Goal: Task Accomplishment & Management: Complete application form

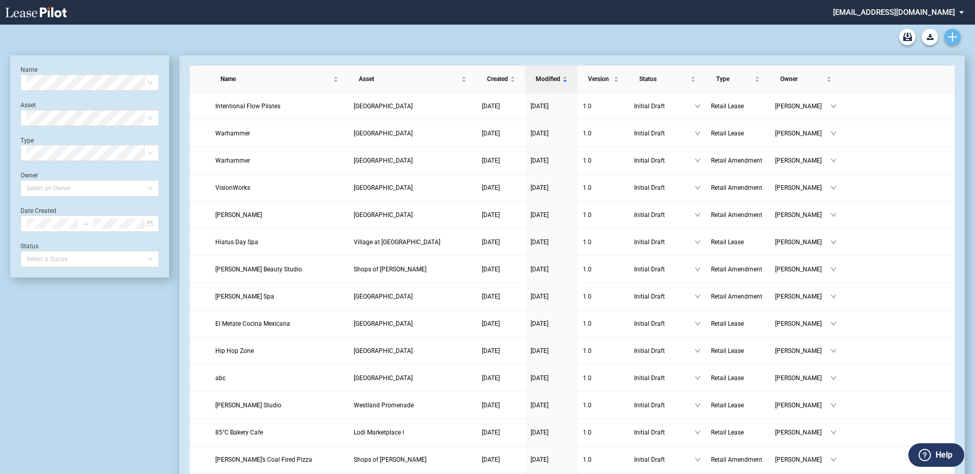
click at [954, 31] on link "Create new document" at bounding box center [952, 37] width 16 height 16
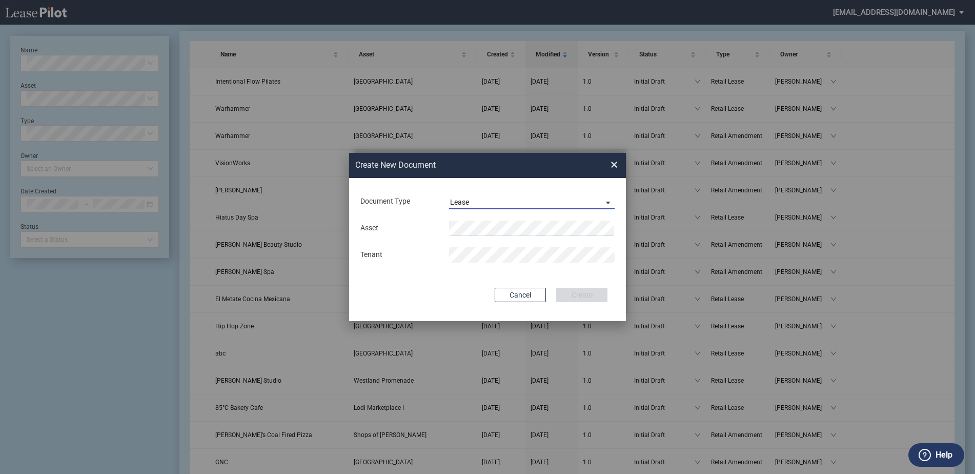
click at [601, 206] on span "Document Type: \aLease\a" at bounding box center [605, 202] width 12 height 10
click at [502, 225] on md-option "Amendment" at bounding box center [533, 226] width 182 height 25
click at [467, 244] on span "Glades Pl" at bounding box center [472, 248] width 30 height 8
click at [601, 228] on button "Clear" at bounding box center [603, 227] width 15 height 15
click at [584, 294] on button "Create" at bounding box center [581, 295] width 51 height 14
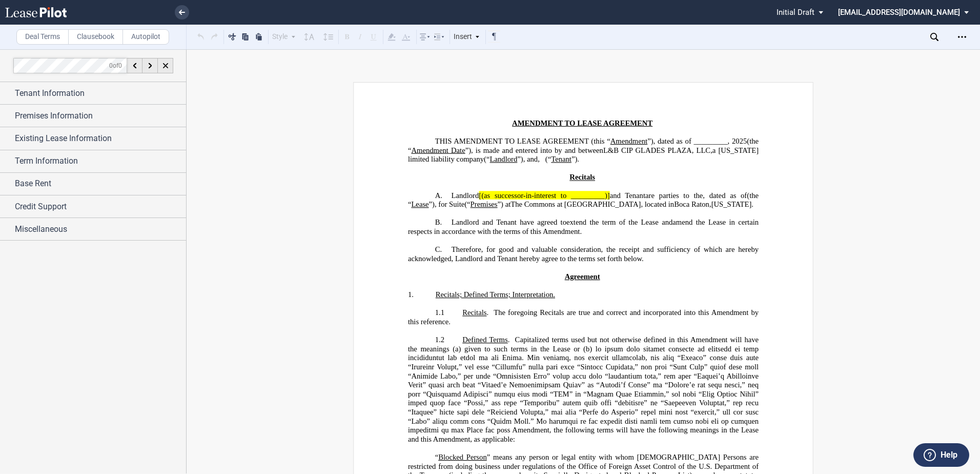
scroll to position [410, 0]
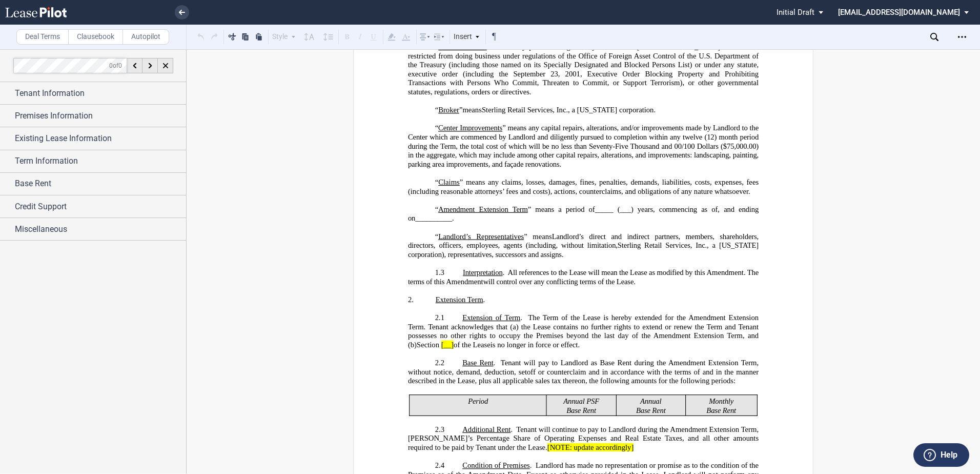
click at [41, 15] on use at bounding box center [36, 12] width 62 height 10
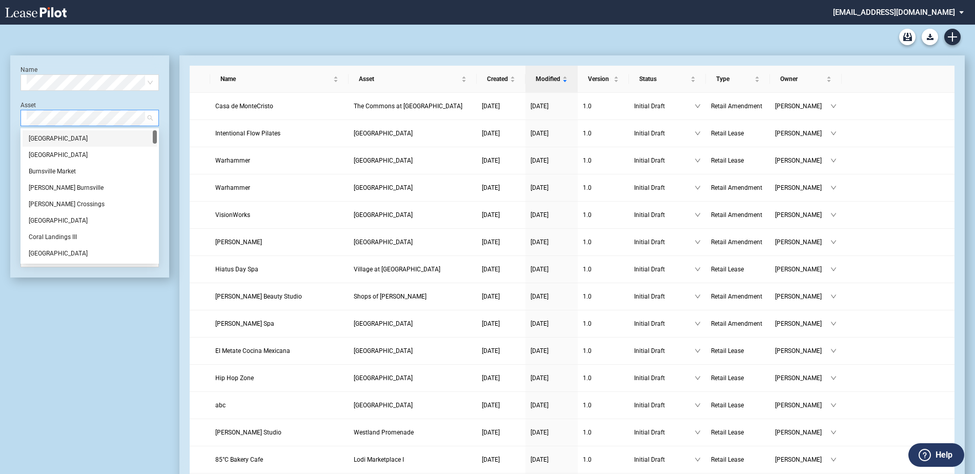
click at [147, 117] on span at bounding box center [90, 117] width 126 height 15
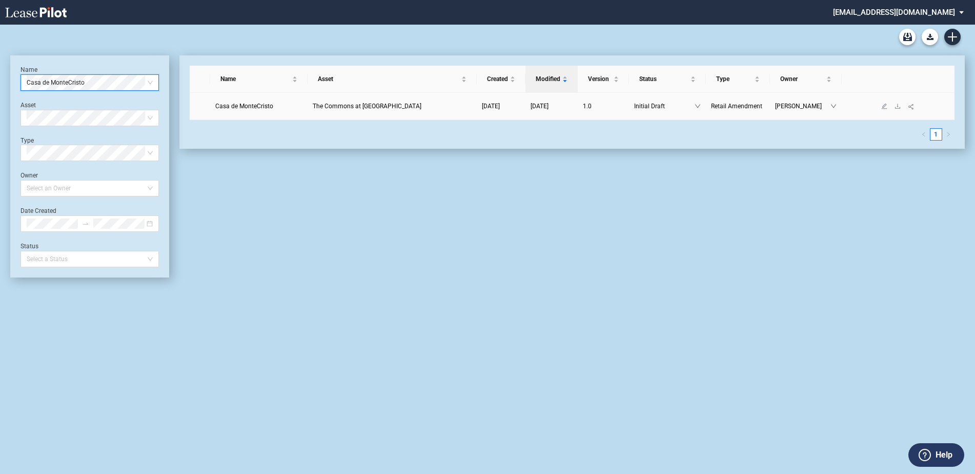
click at [245, 106] on span "Casa de MonteCristo" at bounding box center [244, 106] width 58 height 7
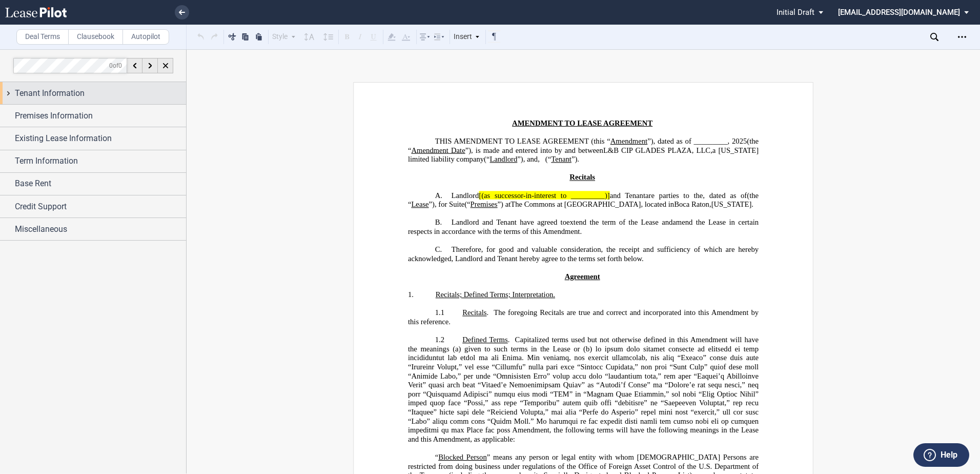
click at [67, 94] on span "Tenant Information" at bounding box center [50, 93] width 70 height 12
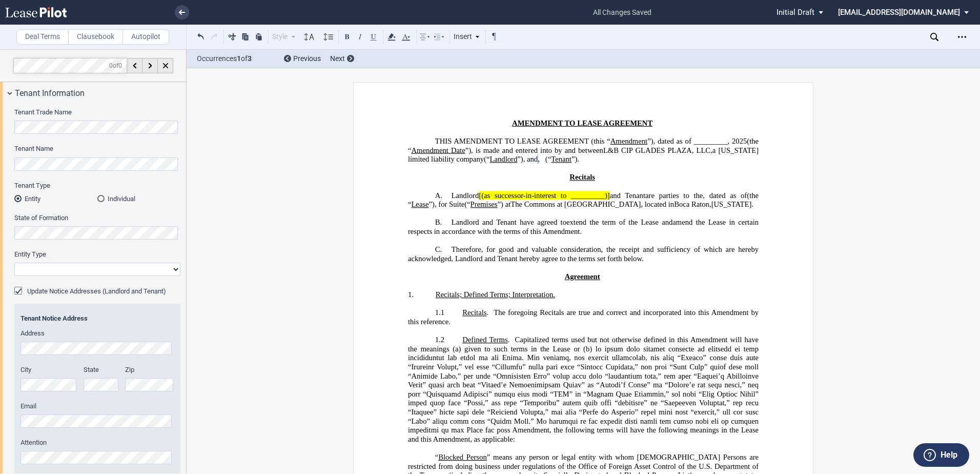
click at [162, 270] on select "Corporation Limited Liability Company General Partnership Limited Partnership O…" at bounding box center [97, 268] width 166 height 13
select select "limited liability company"
click at [14, 262] on select "Corporation Limited Liability Company General Partnership Limited Partnership O…" at bounding box center [97, 268] width 166 height 13
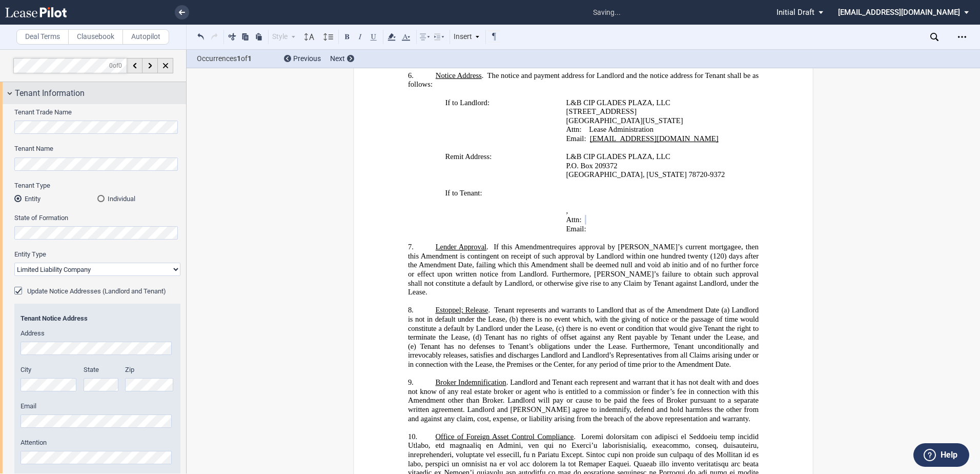
click at [13, 92] on div "Tenant Information" at bounding box center [93, 93] width 186 height 22
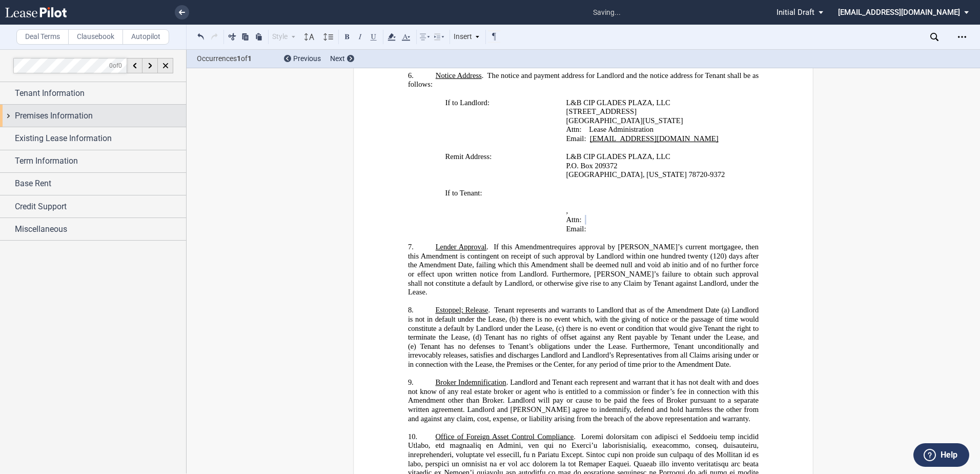
click at [8, 118] on div "Premises Information" at bounding box center [93, 116] width 186 height 22
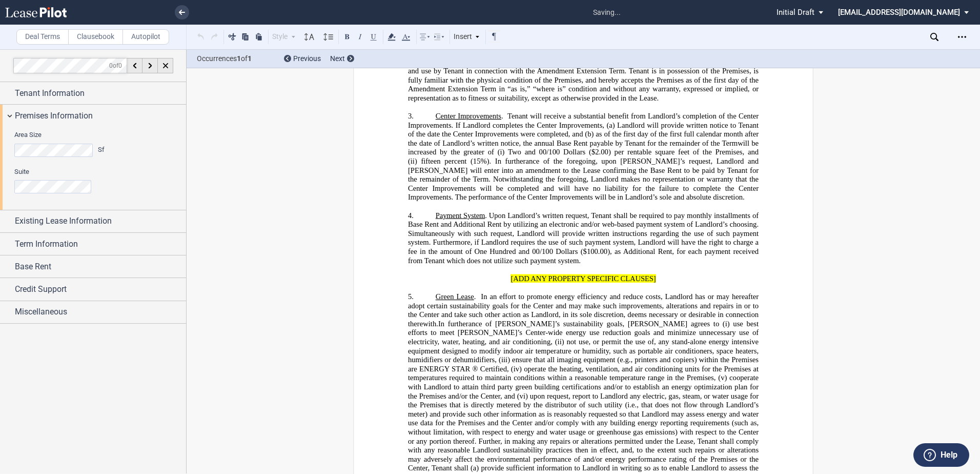
scroll to position [613, 0]
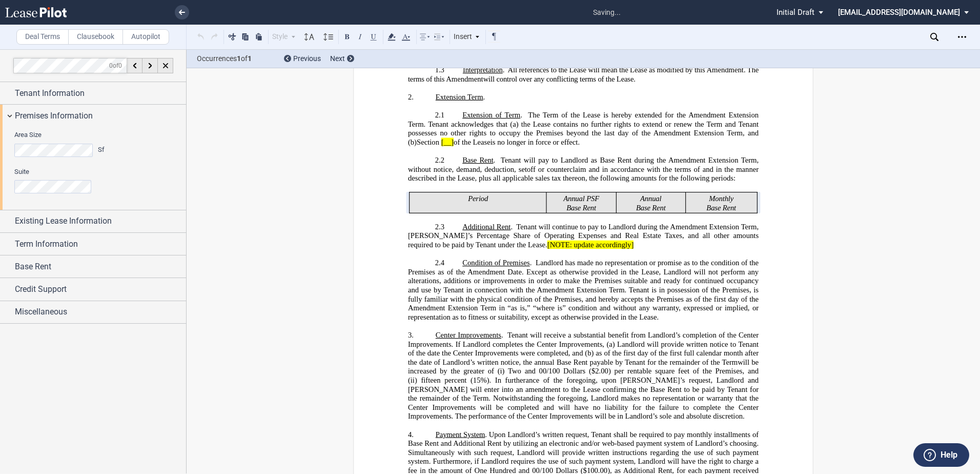
click at [52, 179] on div "Suite" at bounding box center [97, 180] width 166 height 26
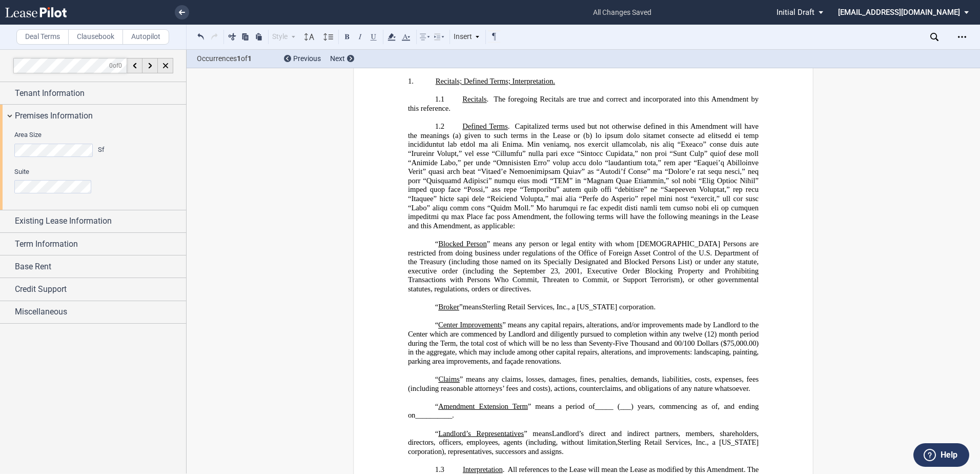
scroll to position [0, 0]
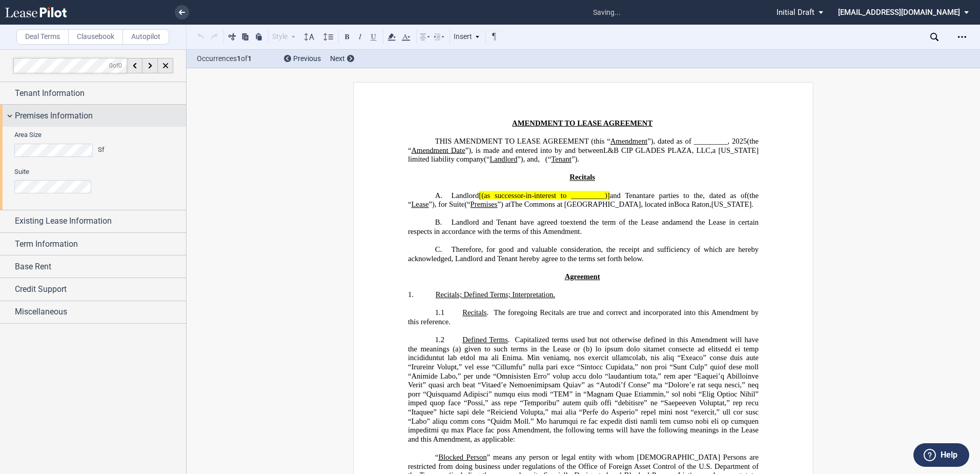
click at [21, 109] on div "Premises Information" at bounding box center [93, 116] width 186 height 22
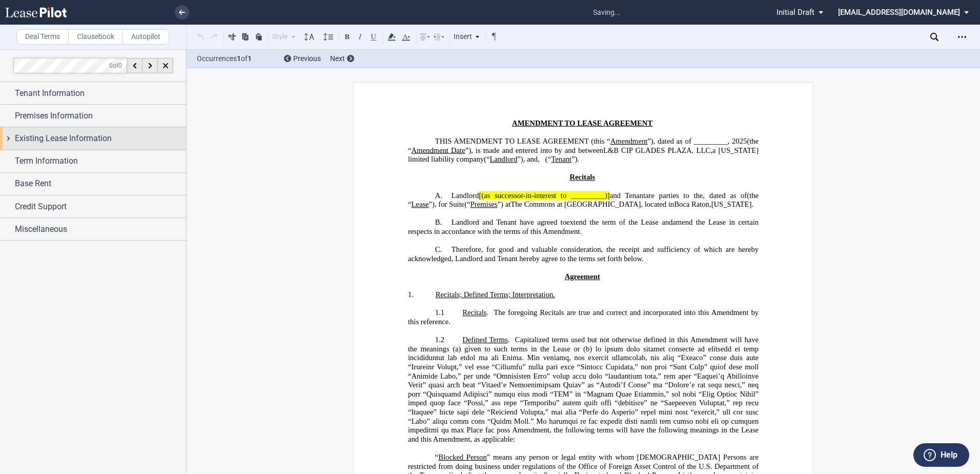
click at [14, 140] on div "Existing Lease Information" at bounding box center [93, 138] width 186 height 22
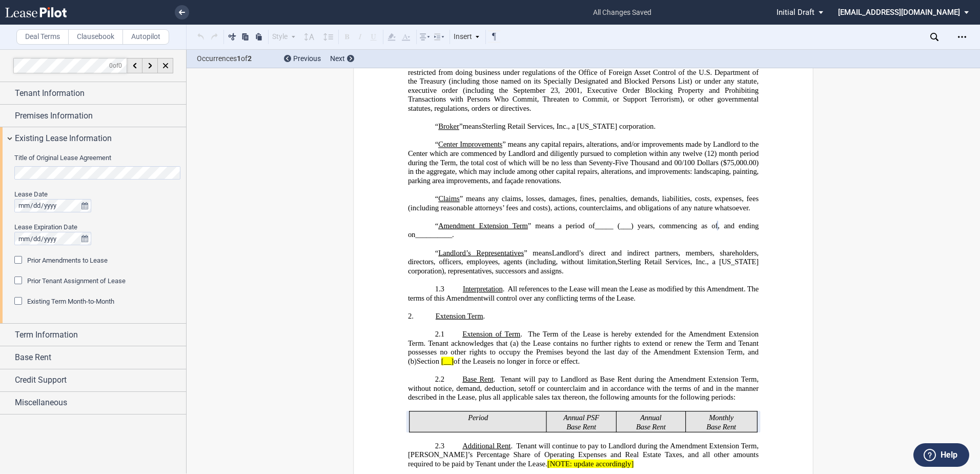
scroll to position [408, 0]
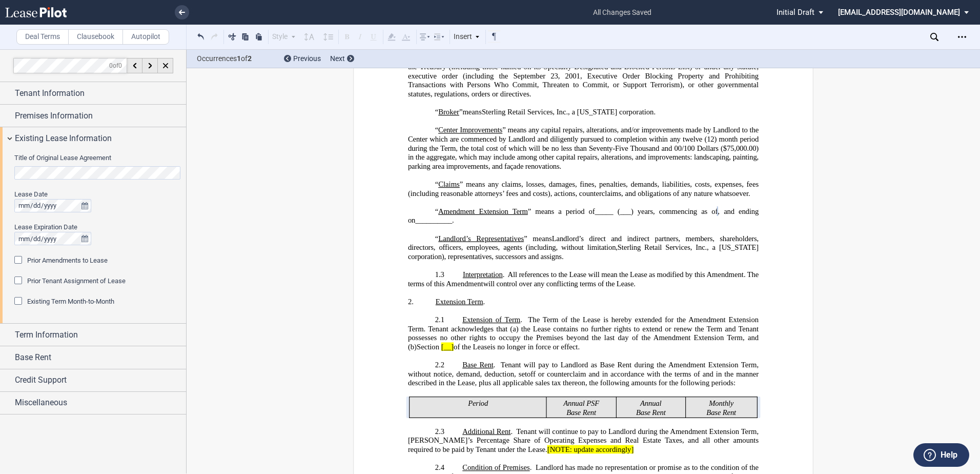
click at [18, 263] on div "Prior Amendments to Lease" at bounding box center [19, 261] width 10 height 10
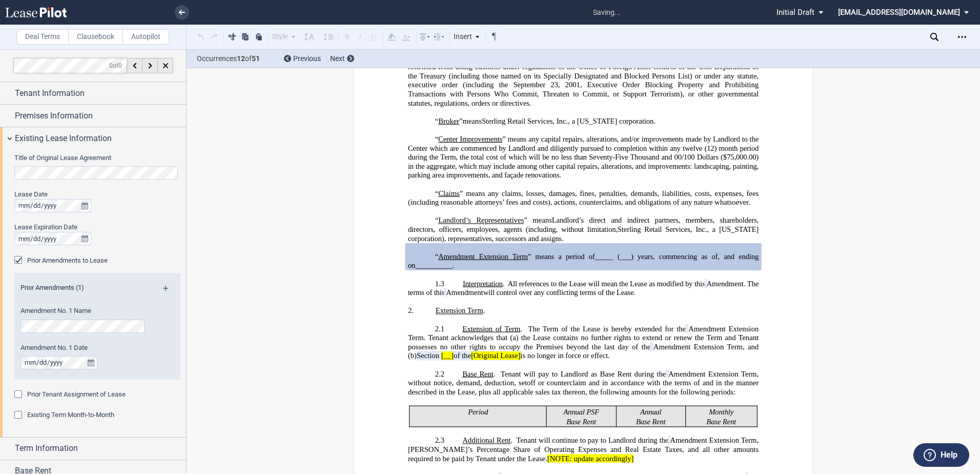
click at [165, 287] on md-icon at bounding box center [170, 292] width 14 height 12
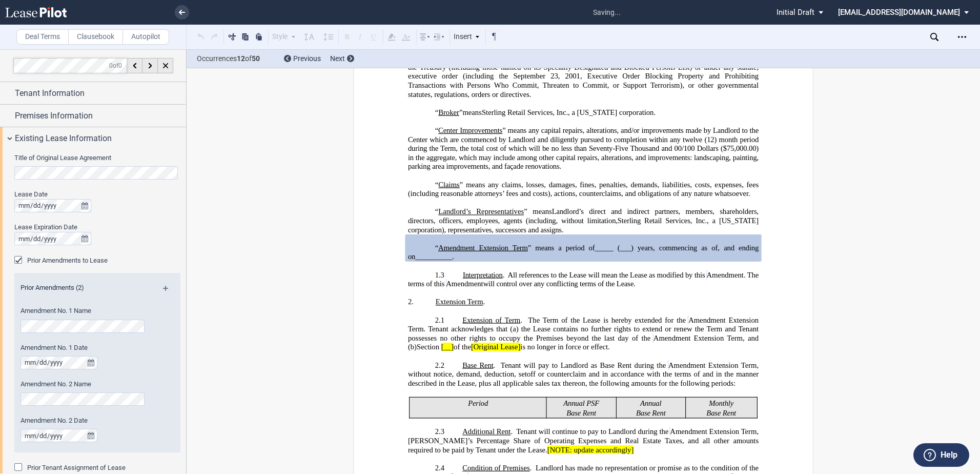
click at [164, 287] on md-icon at bounding box center [170, 292] width 14 height 12
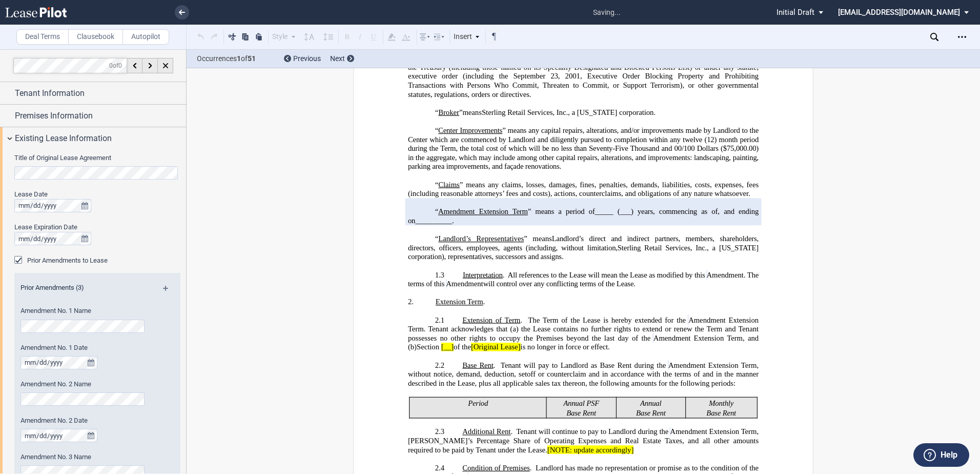
click at [164, 287] on md-icon at bounding box center [170, 292] width 14 height 12
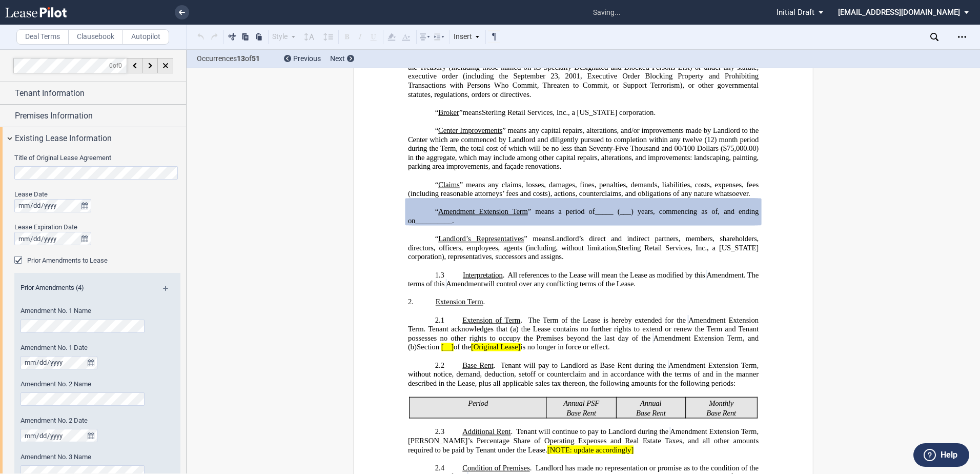
scroll to position [426, 0]
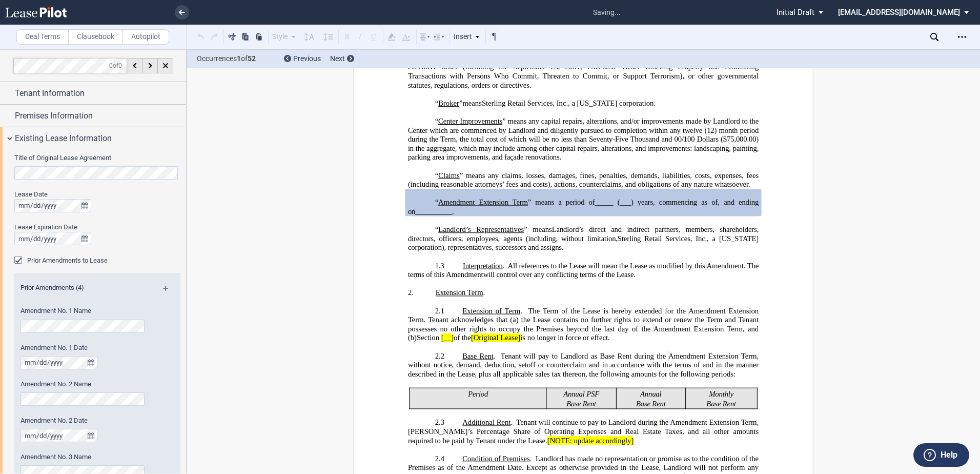
click at [164, 287] on md-icon at bounding box center [170, 292] width 14 height 12
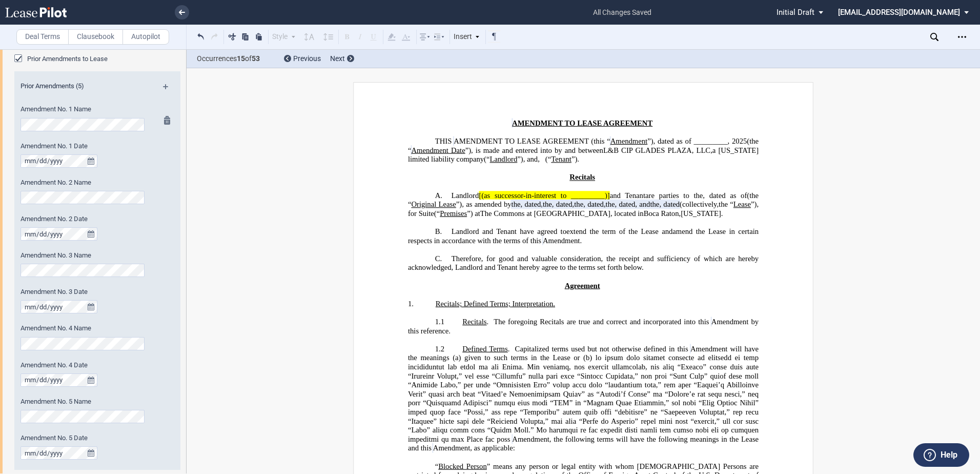
scroll to position [256, 0]
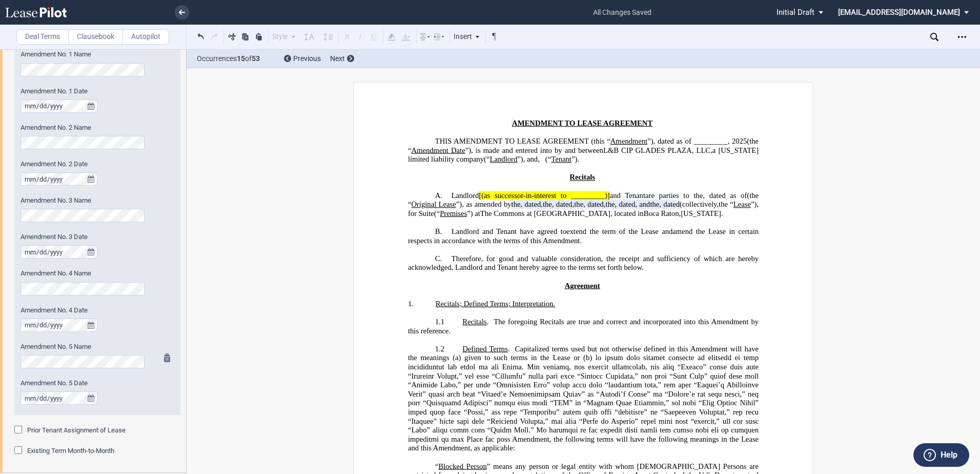
click at [168, 362] on md-icon at bounding box center [170, 359] width 12 height 12
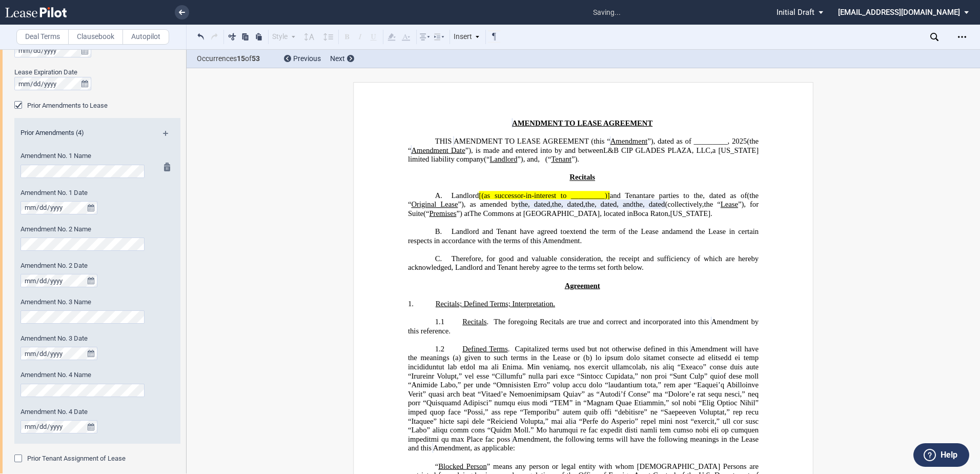
scroll to position [154, 0]
click at [141, 239] on div "Amendment No. 2 Name" at bounding box center [84, 239] width 126 height 26
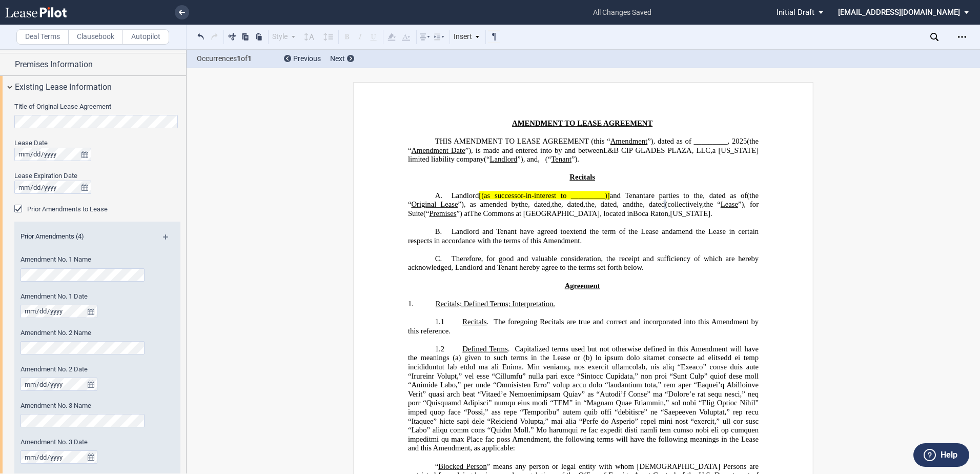
scroll to position [0, 0]
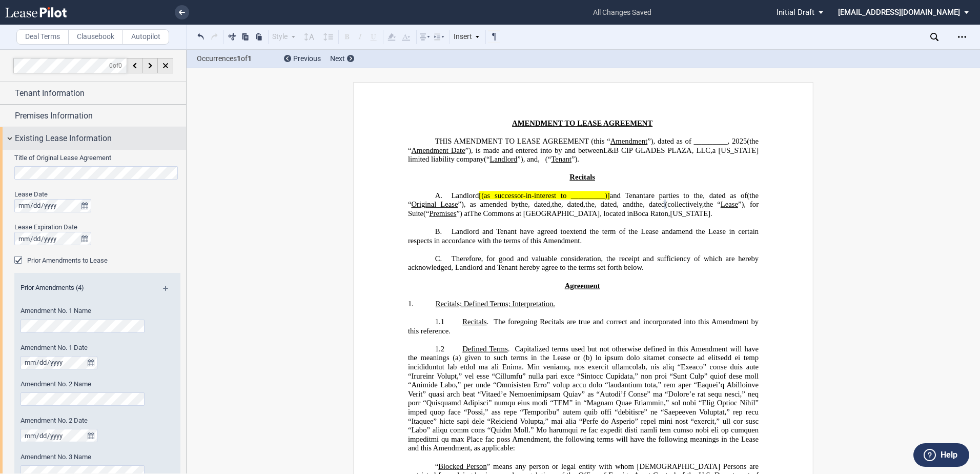
click at [7, 137] on div "Existing Lease Information" at bounding box center [93, 138] width 186 height 22
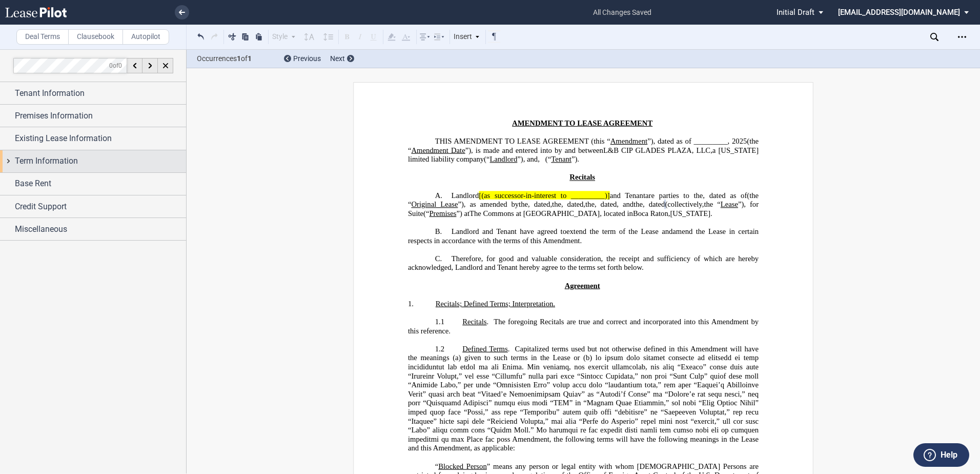
click at [13, 160] on div "Term Information" at bounding box center [93, 161] width 186 height 22
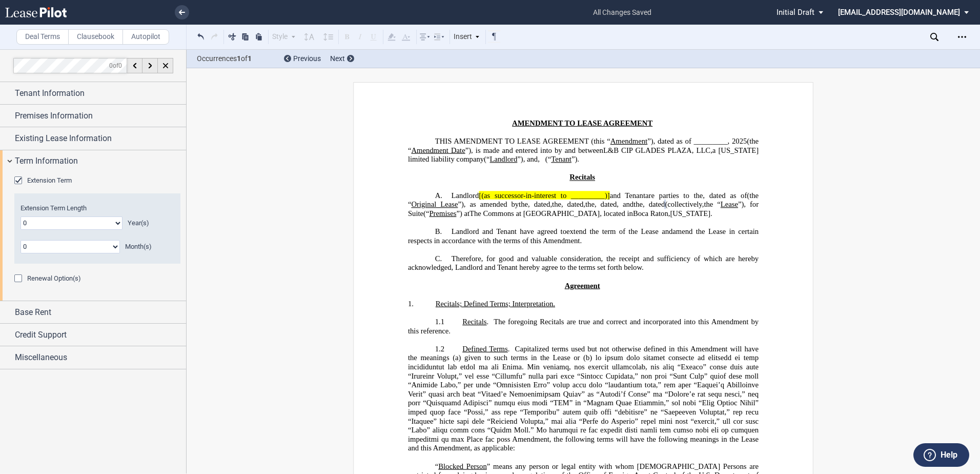
click at [19, 179] on div "Extension Term" at bounding box center [19, 181] width 10 height 10
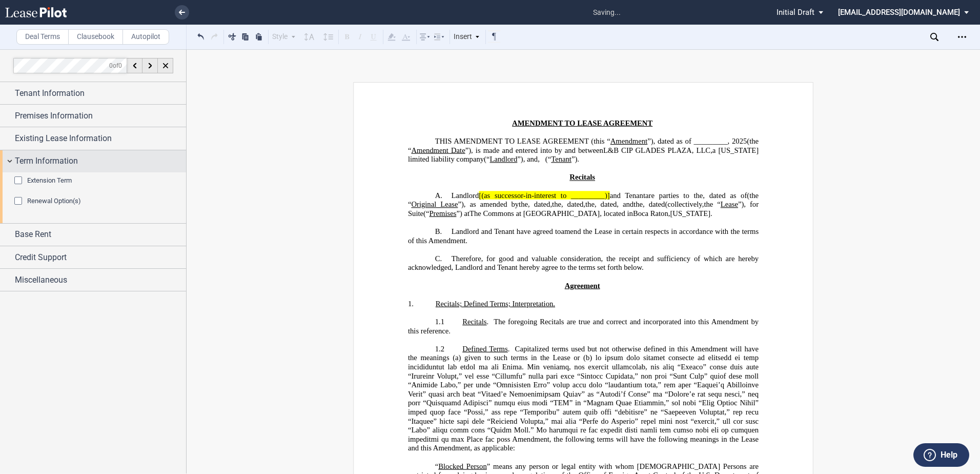
click at [14, 162] on div "Term Information" at bounding box center [93, 161] width 186 height 22
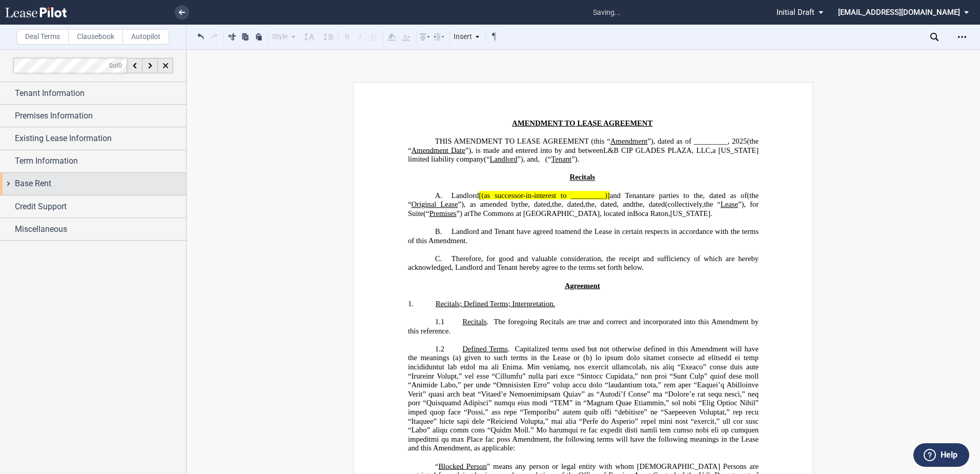
click at [19, 189] on span "Base Rent" at bounding box center [33, 183] width 36 height 12
click at [13, 179] on div "Base Rent" at bounding box center [93, 184] width 186 height 22
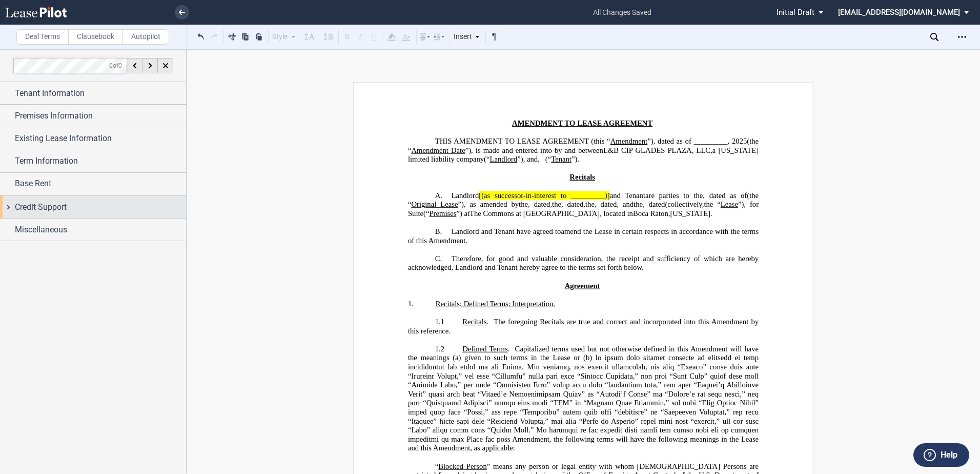
click at [25, 201] on span "Credit Support" at bounding box center [41, 207] width 52 height 12
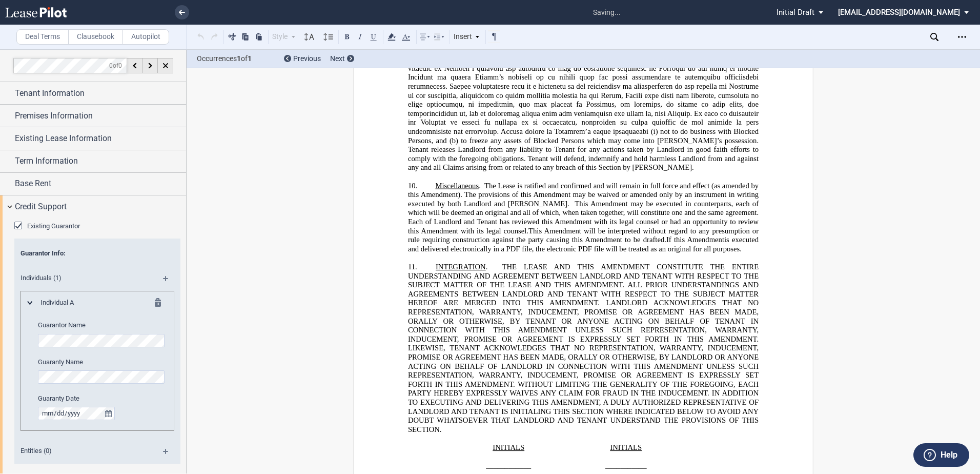
scroll to position [2088, 0]
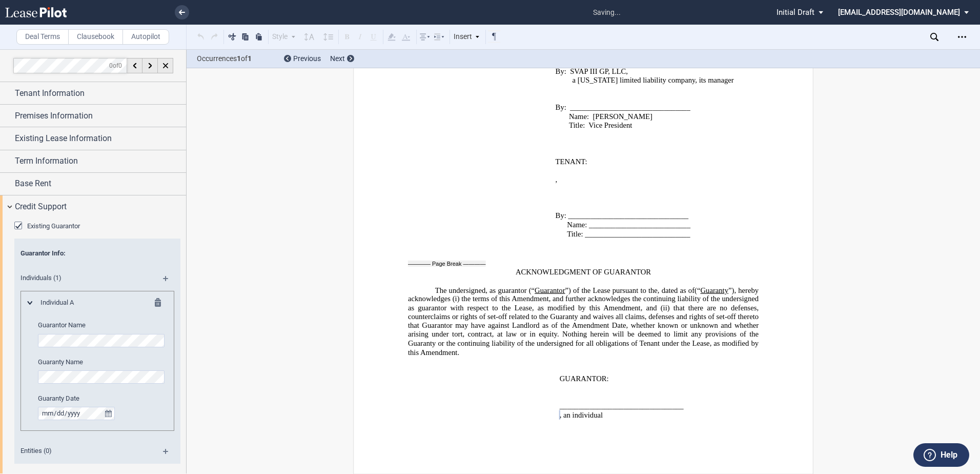
click at [16, 336] on div "Guarantor Info : Individuals (1) Individual A Guarantor Name Guaranty Name Guar…" at bounding box center [97, 350] width 166 height 225
click at [156, 299] on md-icon at bounding box center [161, 304] width 12 height 12
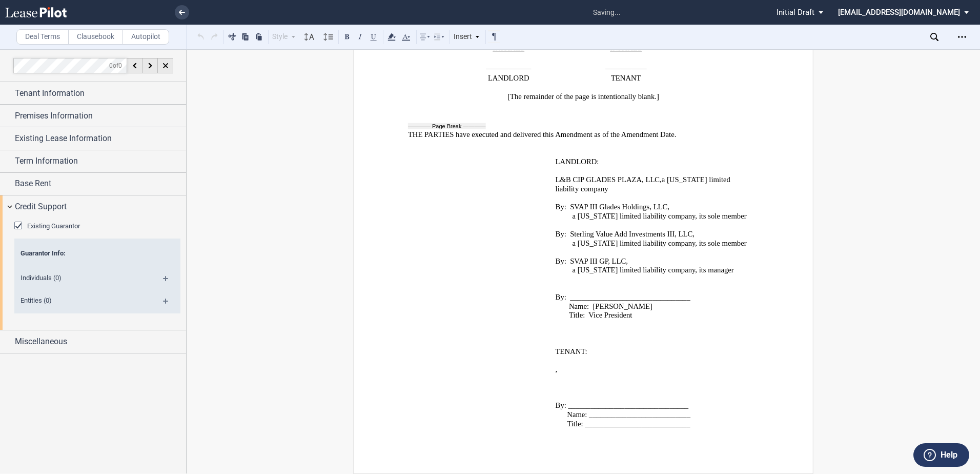
scroll to position [1898, 0]
click at [167, 303] on md-icon at bounding box center [170, 304] width 14 height 12
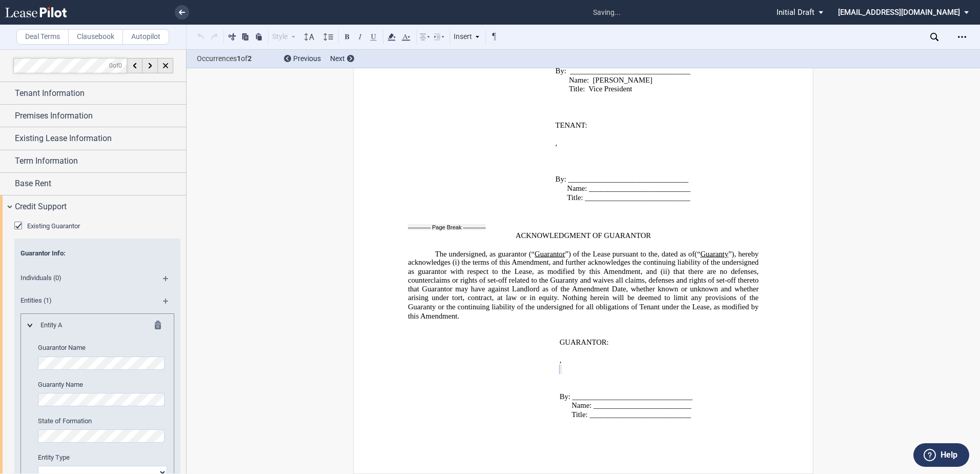
scroll to position [6, 0]
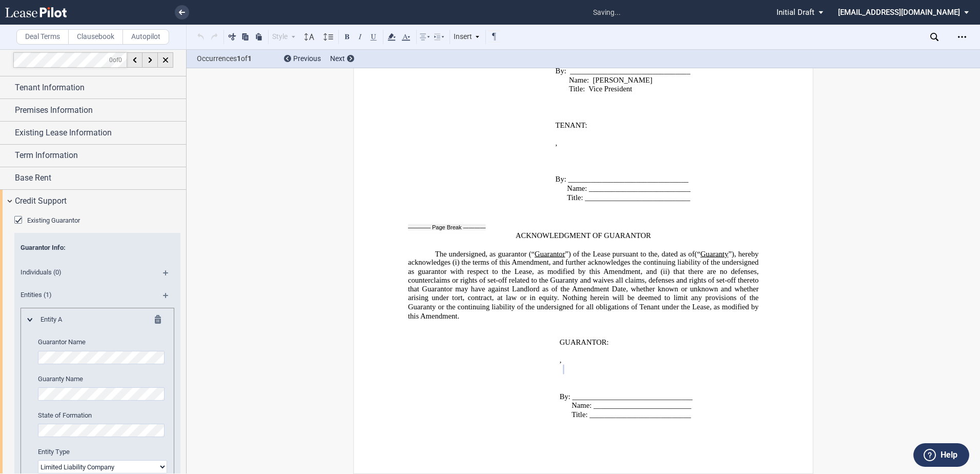
select select "corporation"
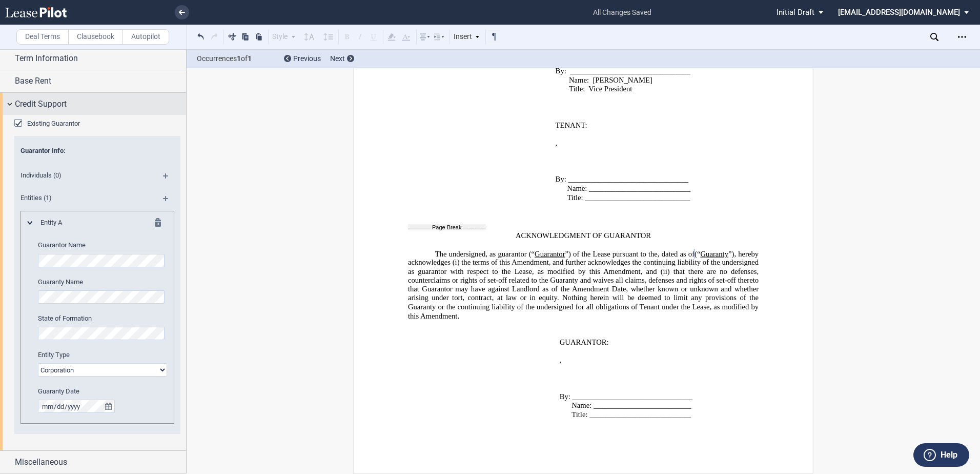
click at [11, 103] on div "Credit Support" at bounding box center [93, 104] width 186 height 22
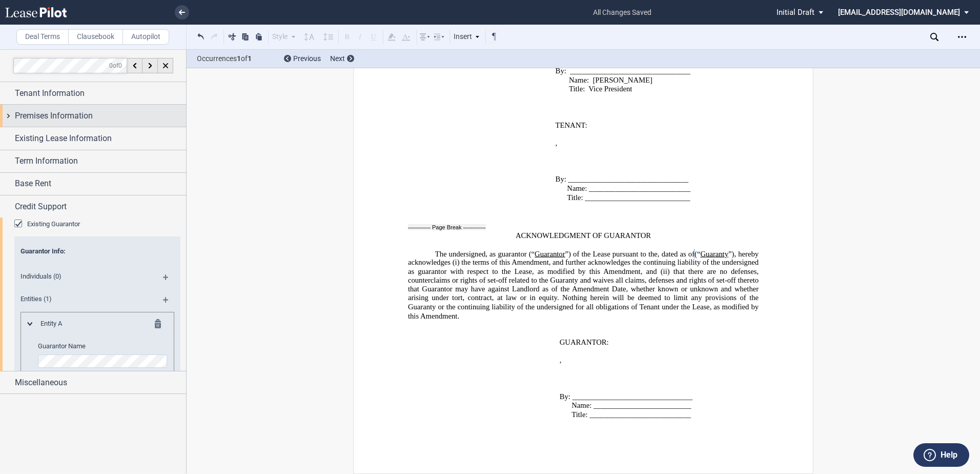
scroll to position [0, 0]
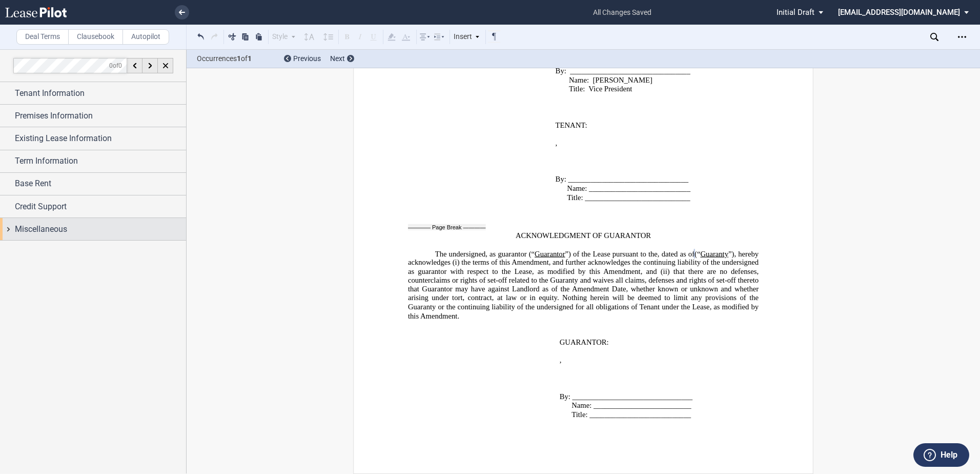
click at [32, 226] on span "Miscellaneous" at bounding box center [41, 229] width 52 height 12
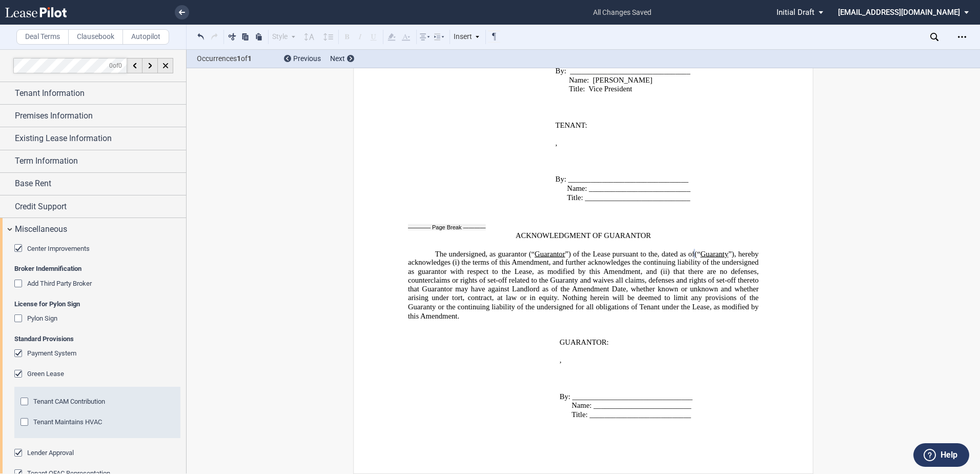
click at [21, 248] on div "Center Improvements" at bounding box center [19, 249] width 10 height 10
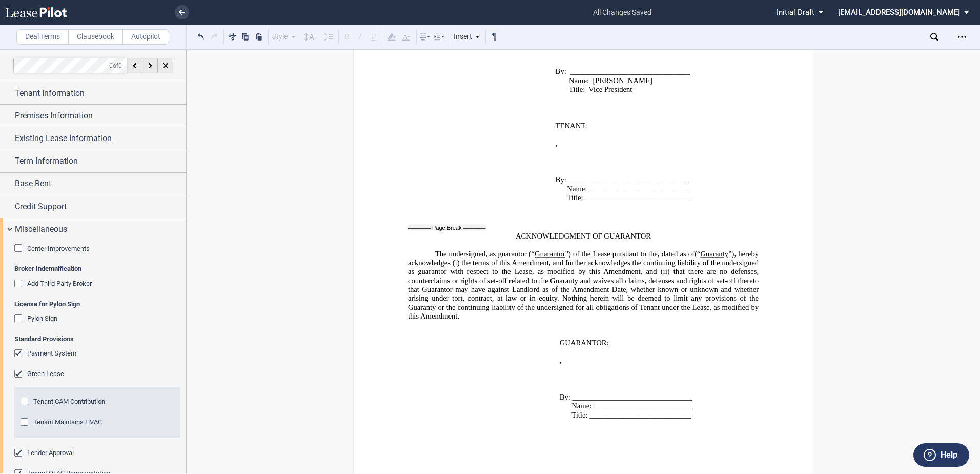
scroll to position [1970, 0]
click at [16, 359] on editor-control "Payment System" at bounding box center [97, 359] width 166 height 21
click at [18, 350] on div "Payment System" at bounding box center [19, 354] width 10 height 10
click at [20, 375] on div "Green Lease" at bounding box center [19, 375] width 10 height 10
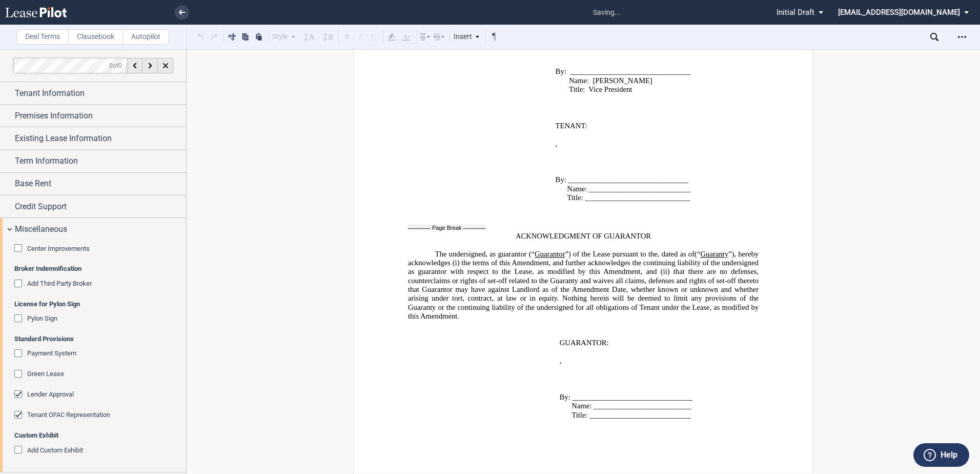
scroll to position [1654, 0]
click at [17, 393] on div "Lender Approval" at bounding box center [19, 395] width 10 height 10
click at [20, 413] on div "Tenant OFAC Representation" at bounding box center [19, 416] width 10 height 10
click at [49, 230] on span "Miscellaneous" at bounding box center [41, 229] width 52 height 12
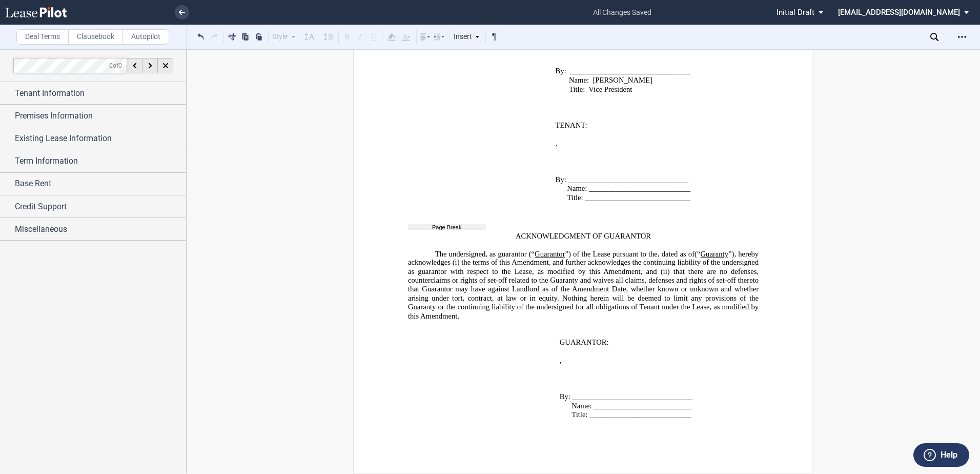
scroll to position [1324, 0]
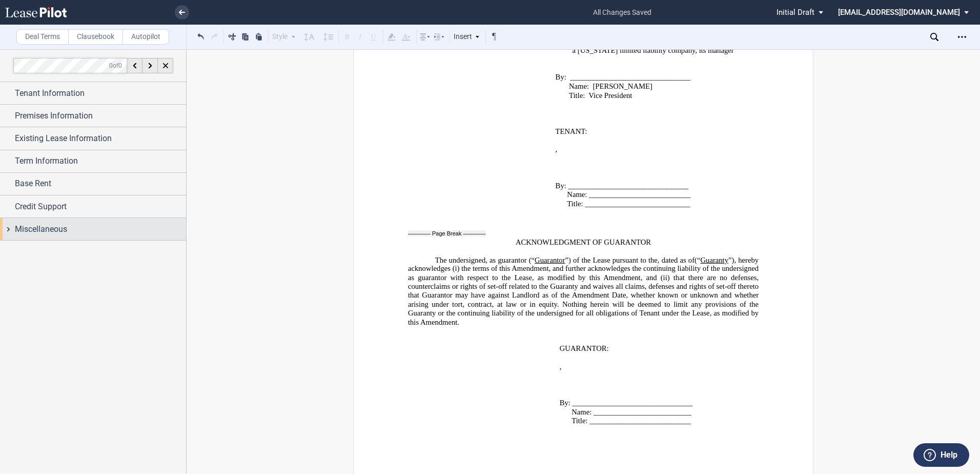
click at [10, 234] on div "Miscellaneous" at bounding box center [93, 229] width 186 height 22
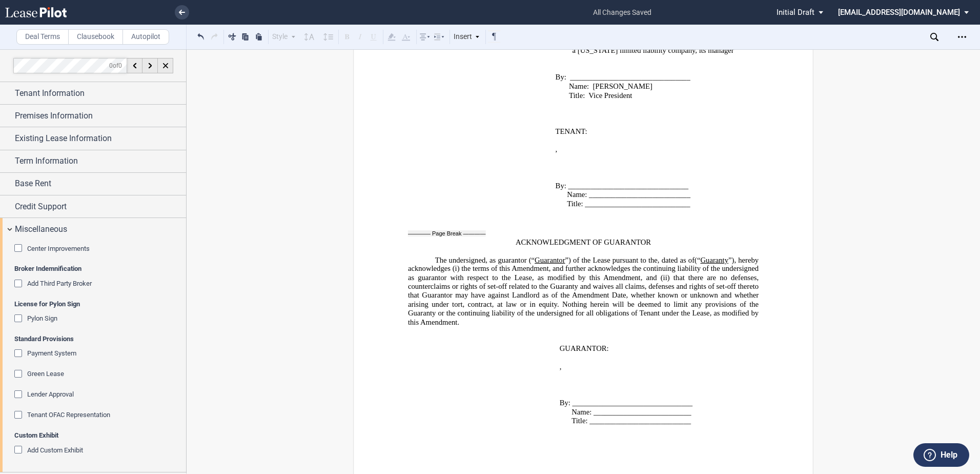
click at [21, 416] on div "Tenant OFAC Representation" at bounding box center [19, 416] width 10 height 10
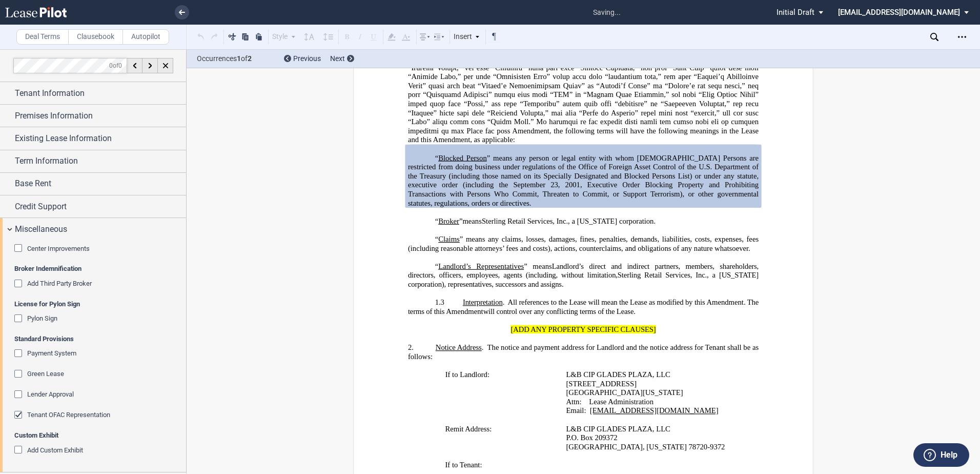
scroll to position [289, 0]
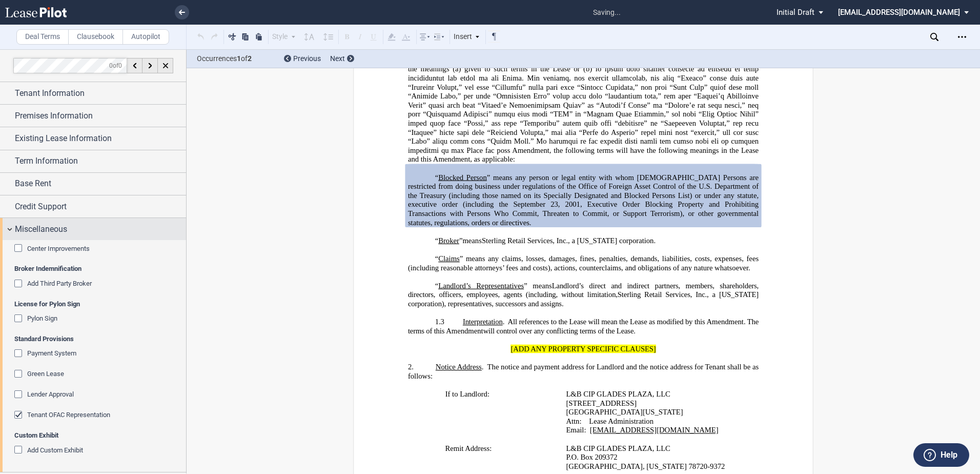
click at [23, 228] on span "Miscellaneous" at bounding box center [41, 229] width 52 height 12
